Goal: Task Accomplishment & Management: Manage account settings

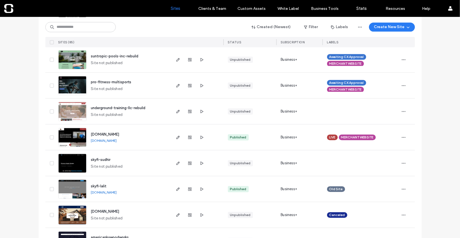
scroll to position [894, 0]
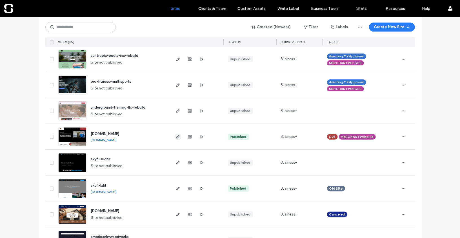
click at [177, 137] on icon "button" at bounding box center [178, 137] width 5 height 5
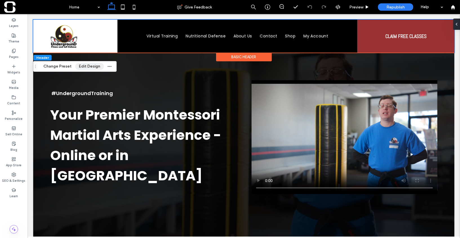
click at [89, 68] on button "Edit Design" at bounding box center [89, 66] width 29 height 7
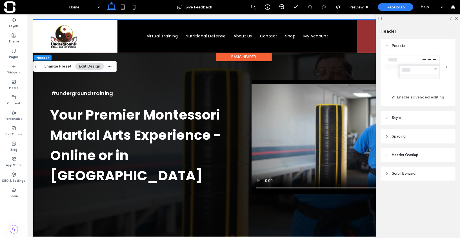
click at [445, 68] on div at bounding box center [446, 67] width 9 height 9
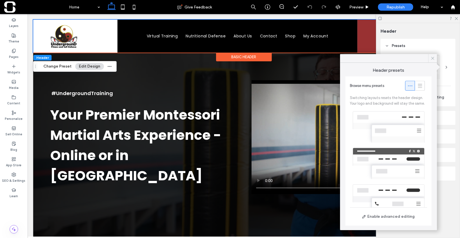
click at [435, 59] on icon at bounding box center [432, 58] width 5 height 5
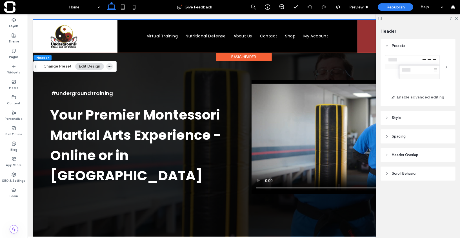
click at [107, 68] on icon "button" at bounding box center [109, 66] width 5 height 5
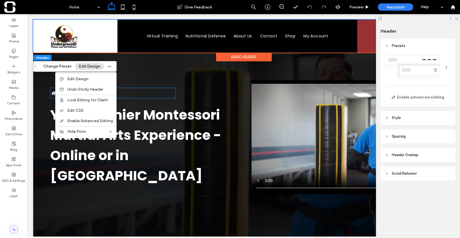
click at [127, 89] on div "#UndergroundTraining" at bounding box center [112, 93] width 125 height 10
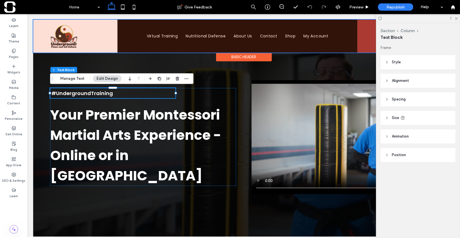
click at [151, 35] on div at bounding box center [243, 35] width 421 height 33
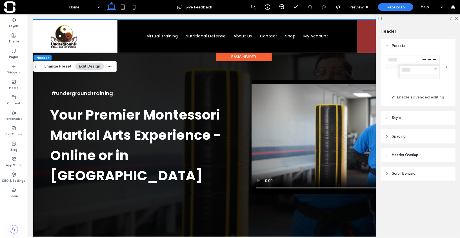
click at [448, 68] on div at bounding box center [446, 67] width 9 height 9
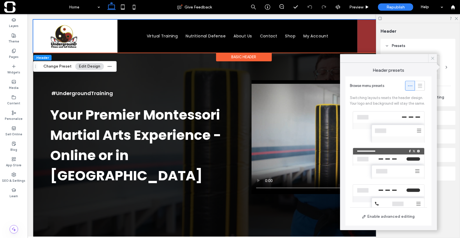
click at [432, 57] on icon at bounding box center [432, 58] width 5 height 5
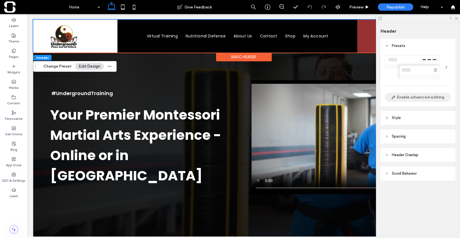
click at [419, 95] on button "Enable advanced editing" at bounding box center [418, 97] width 66 height 9
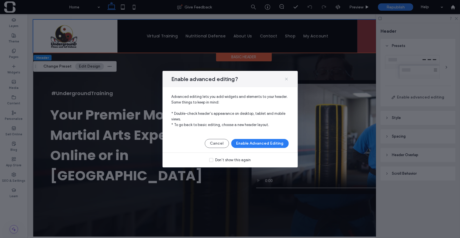
click at [286, 79] on use at bounding box center [286, 79] width 3 height 3
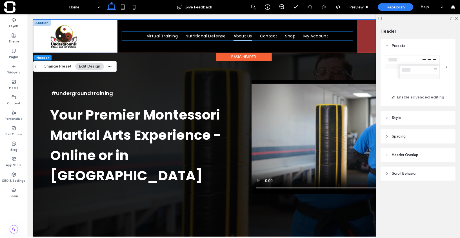
click at [242, 35] on span "About Us" at bounding box center [242, 36] width 18 height 9
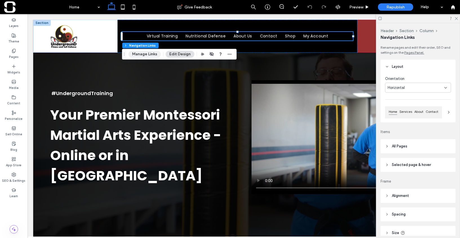
click at [147, 54] on button "Manage Links" at bounding box center [144, 54] width 32 height 7
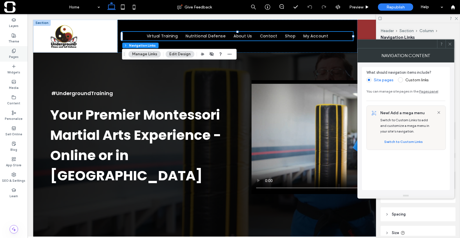
click at [20, 57] on div "Pages" at bounding box center [14, 53] width 28 height 15
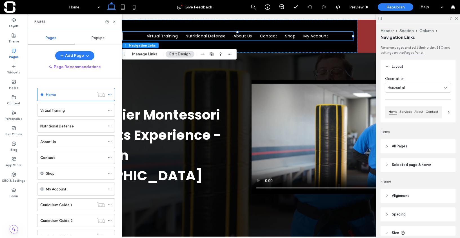
click at [189, 80] on div "#UndergroundTraining Your Premier Montessori Martial Arts Experience - Online o…" at bounding box center [243, 136] width 421 height 235
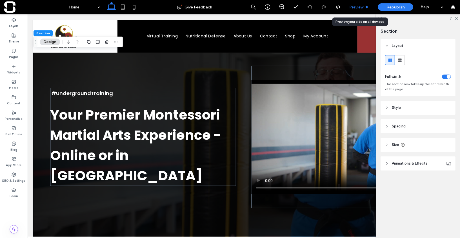
click at [364, 9] on div "Preview" at bounding box center [359, 7] width 28 height 5
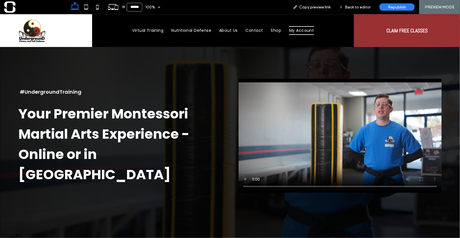
click at [303, 30] on span "My Account" at bounding box center [301, 30] width 25 height 9
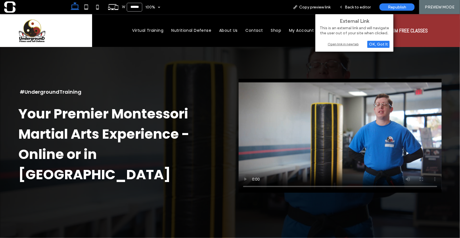
click at [345, 42] on div "Open link in new tab" at bounding box center [354, 44] width 70 height 6
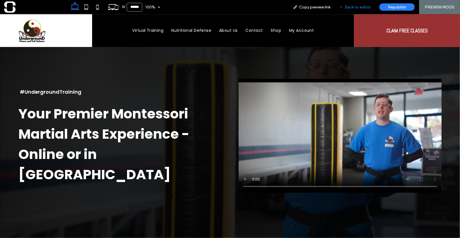
click at [362, 5] on span "Back to editor" at bounding box center [357, 7] width 26 height 5
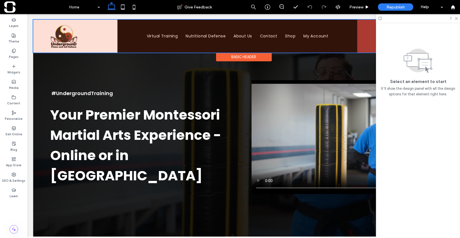
click at [290, 35] on div at bounding box center [243, 35] width 421 height 33
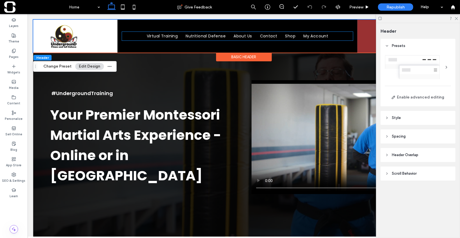
click at [290, 35] on span "Shop" at bounding box center [290, 36] width 10 height 9
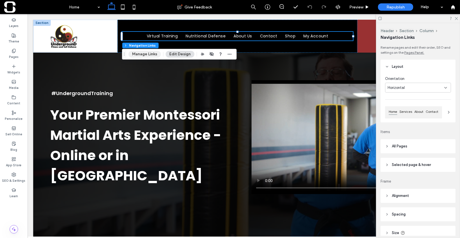
click at [148, 54] on button "Manage Links" at bounding box center [144, 54] width 32 height 7
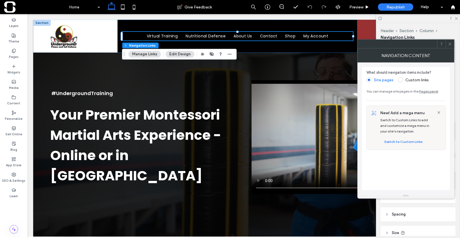
click at [403, 80] on label "Custom links" at bounding box center [413, 79] width 31 height 5
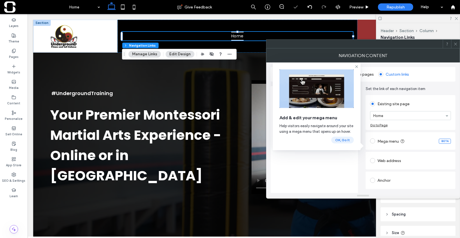
click at [345, 140] on button "OK, Go It" at bounding box center [342, 140] width 23 height 7
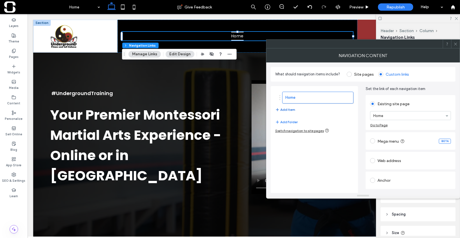
click at [287, 111] on button "Add Item" at bounding box center [285, 109] width 20 height 7
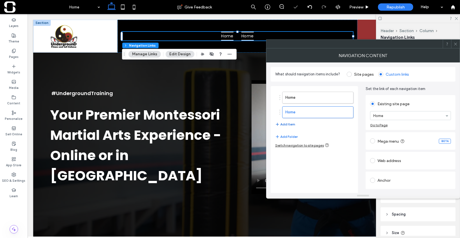
click at [291, 124] on button "Add Item" at bounding box center [285, 124] width 20 height 7
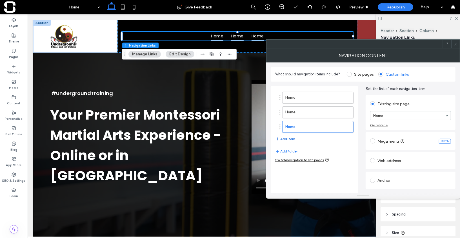
click at [290, 137] on button "Add Item" at bounding box center [285, 139] width 20 height 7
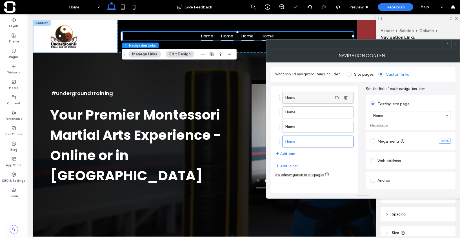
click at [305, 99] on label "Home" at bounding box center [308, 97] width 47 height 11
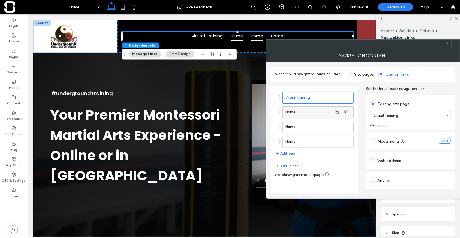
click at [311, 113] on label "Home" at bounding box center [308, 112] width 47 height 11
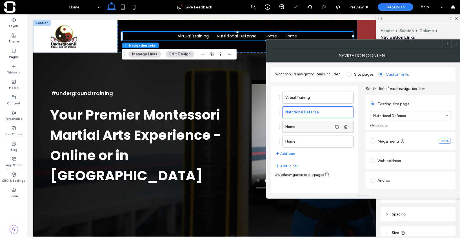
click at [317, 129] on label "Home" at bounding box center [308, 126] width 47 height 11
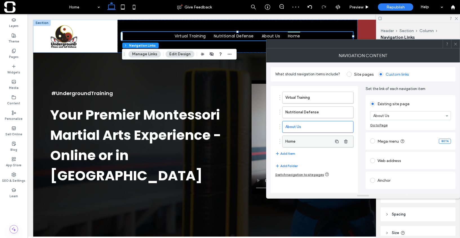
click at [314, 143] on label "Home" at bounding box center [308, 141] width 47 height 11
click at [283, 153] on button "Add Item" at bounding box center [285, 153] width 20 height 7
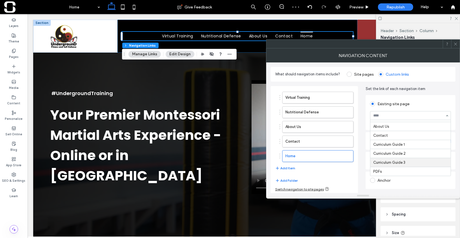
scroll to position [13, 0]
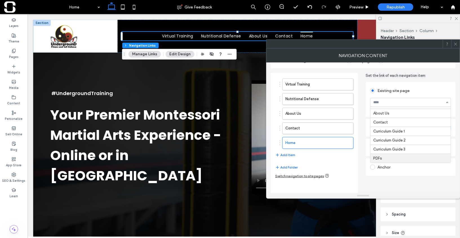
click at [346, 155] on div "Virtual Training Nutritional Defense About Us Contact Home Add Item" at bounding box center [314, 119] width 78 height 86
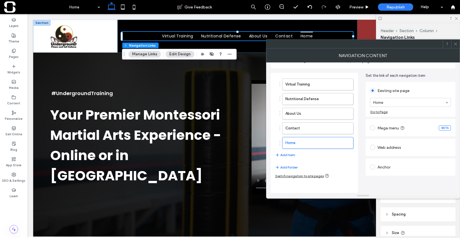
scroll to position [0, 0]
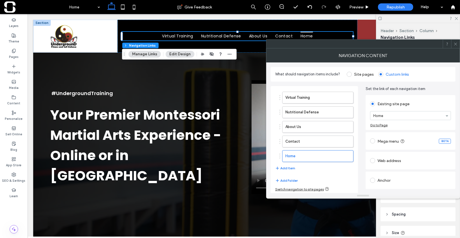
click at [373, 161] on span at bounding box center [372, 160] width 5 height 5
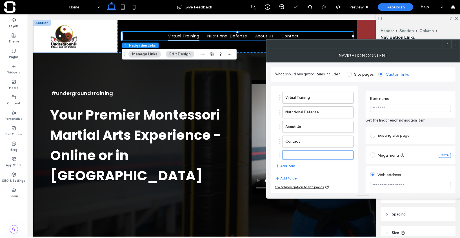
type input "*"
click at [395, 187] on input "url" at bounding box center [410, 185] width 81 height 7
paste input "**********"
type input "**********"
type input "****"
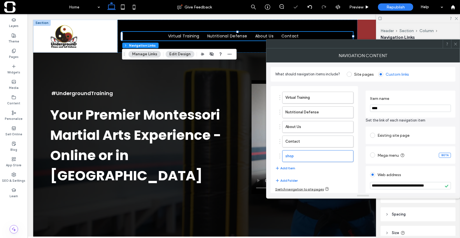
click at [393, 105] on input "****" at bounding box center [410, 108] width 81 height 7
type input "*"
click at [393, 105] on input "****" at bounding box center [410, 108] width 81 height 7
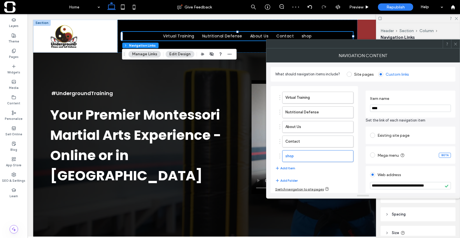
type input "****"
click at [407, 87] on div "**********" at bounding box center [410, 166] width 90 height 161
click at [285, 168] on button "Add Item" at bounding box center [285, 168] width 20 height 7
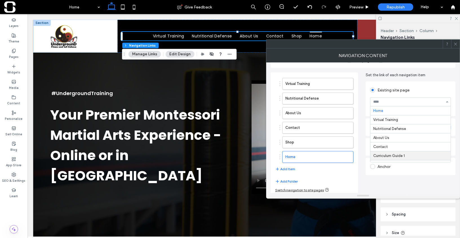
click at [396, 180] on div "Existing site page Home Virtual Training Nutritional Defense About Us Contact C…" at bounding box center [410, 136] width 90 height 113
click at [372, 146] on span at bounding box center [372, 146] width 5 height 5
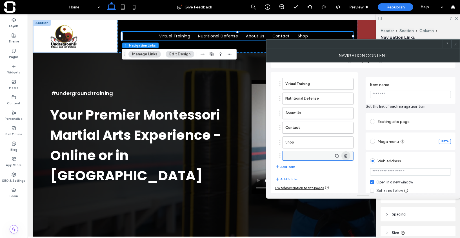
click at [348, 154] on icon "button" at bounding box center [345, 156] width 5 height 5
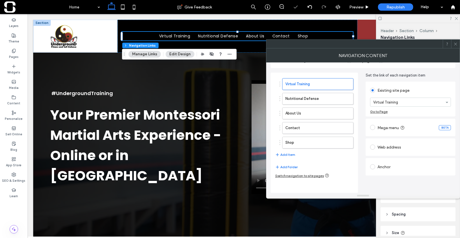
scroll to position [13, 0]
type input "*"
click at [455, 44] on icon at bounding box center [455, 44] width 4 height 4
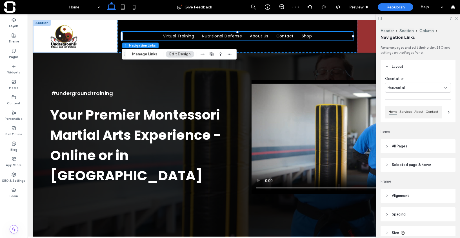
click at [456, 19] on icon at bounding box center [456, 18] width 4 height 4
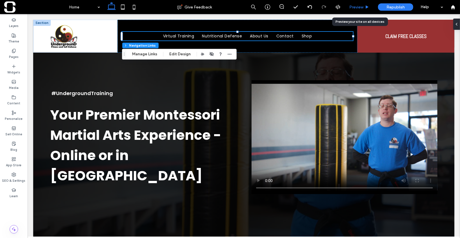
click at [360, 10] on div "Preview" at bounding box center [359, 7] width 29 height 14
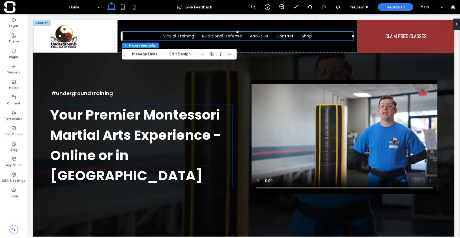
click at [176, 122] on strong "Your Premier Montessori Martial Arts Experience - Online or in [GEOGRAPHIC_DATA]" at bounding box center [135, 145] width 171 height 80
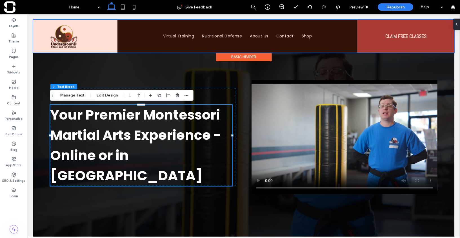
click at [229, 58] on div "Basic Header" at bounding box center [244, 56] width 56 height 9
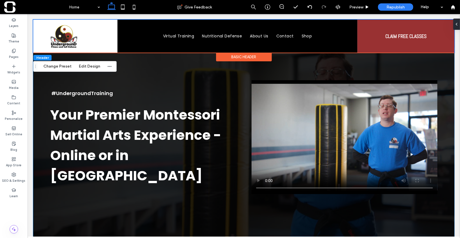
click at [225, 73] on div "#UndergroundTraining Your Premier Montessori Martial Arts Experience - Online o…" at bounding box center [243, 136] width 421 height 235
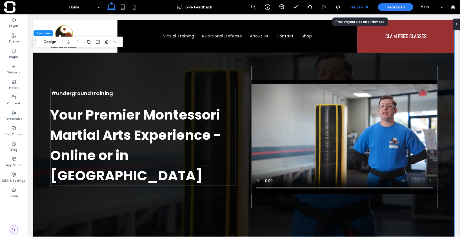
click at [363, 5] on span "Preview" at bounding box center [356, 7] width 14 height 5
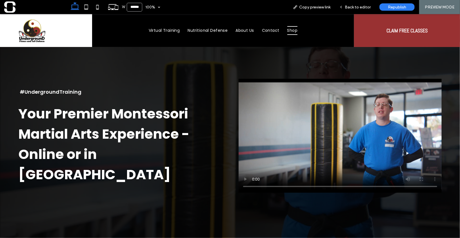
click at [293, 27] on span "Shop" at bounding box center [292, 30] width 10 height 9
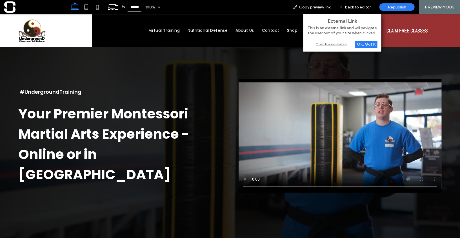
click at [328, 44] on div "Open link in new tab" at bounding box center [342, 44] width 70 height 6
